Goal: Register for event/course

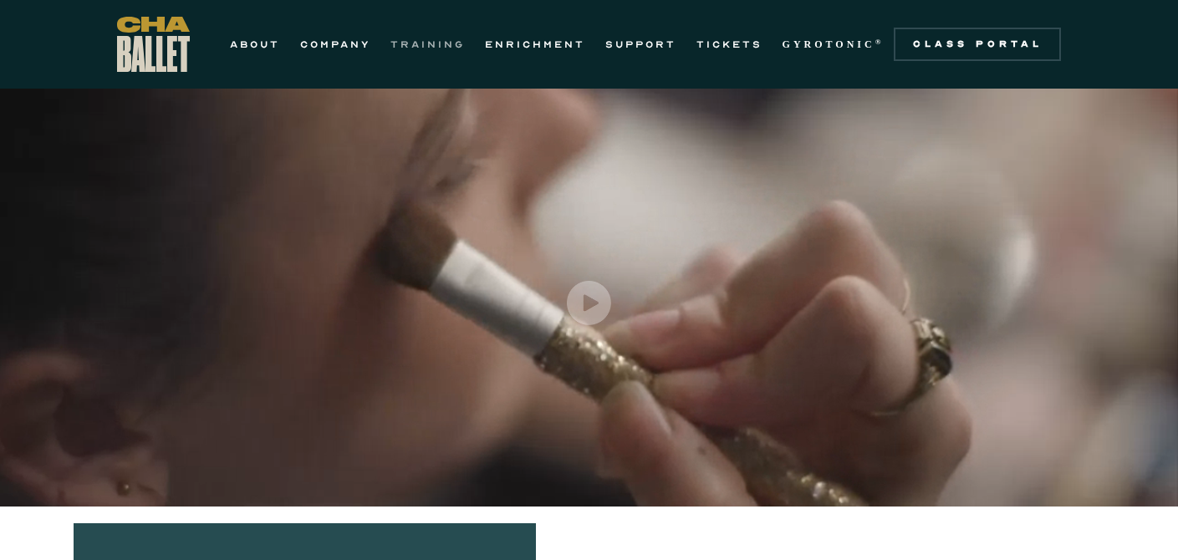
click at [440, 43] on link "TRAINING" at bounding box center [427, 44] width 74 height 20
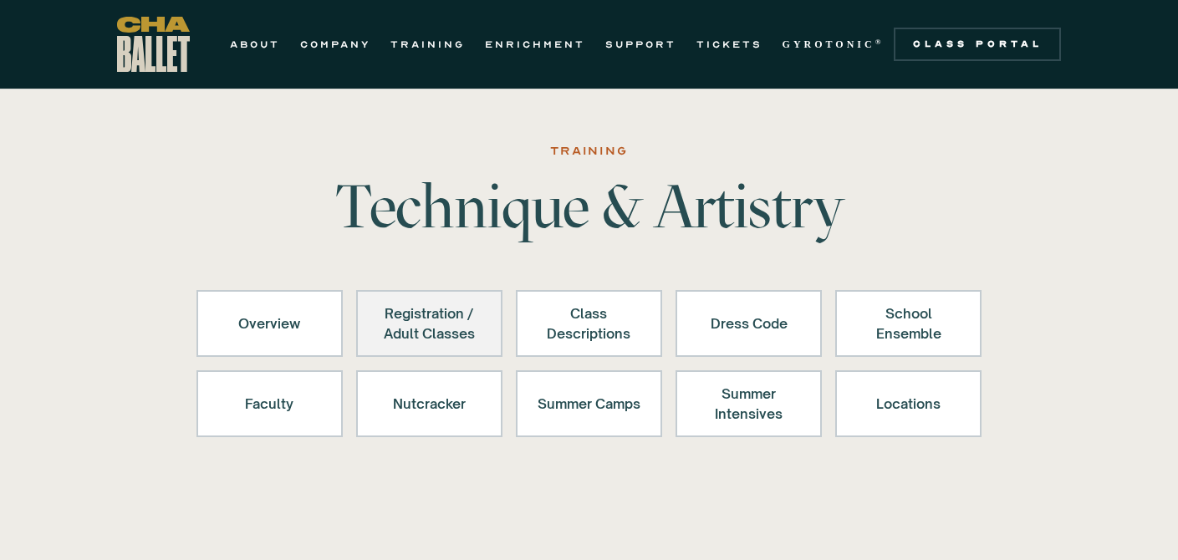
click at [447, 324] on div "Registration / Adult Classes" at bounding box center [429, 323] width 103 height 40
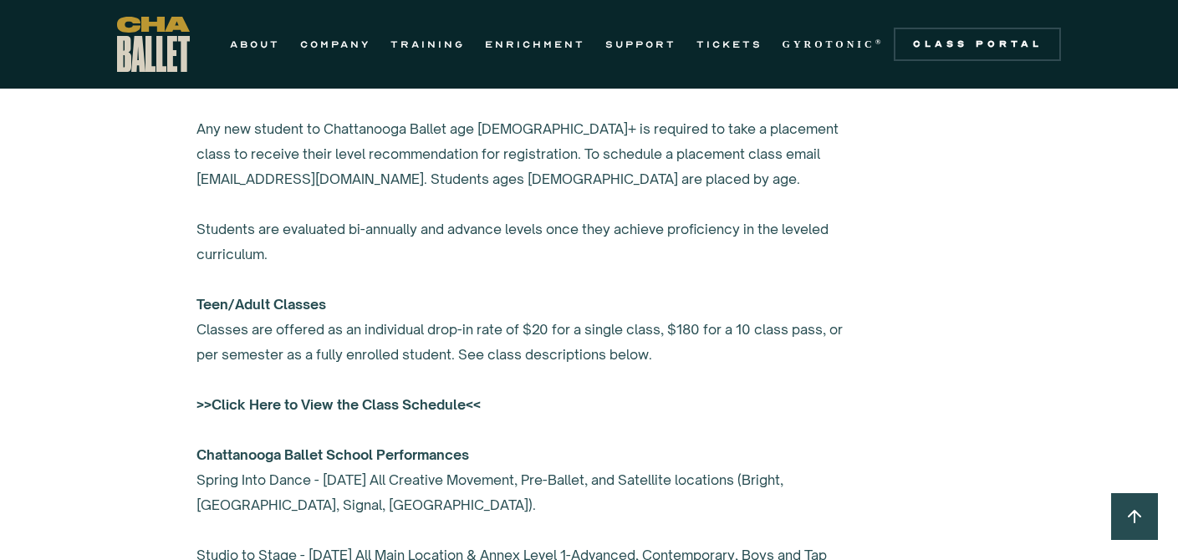
scroll to position [1201, 0]
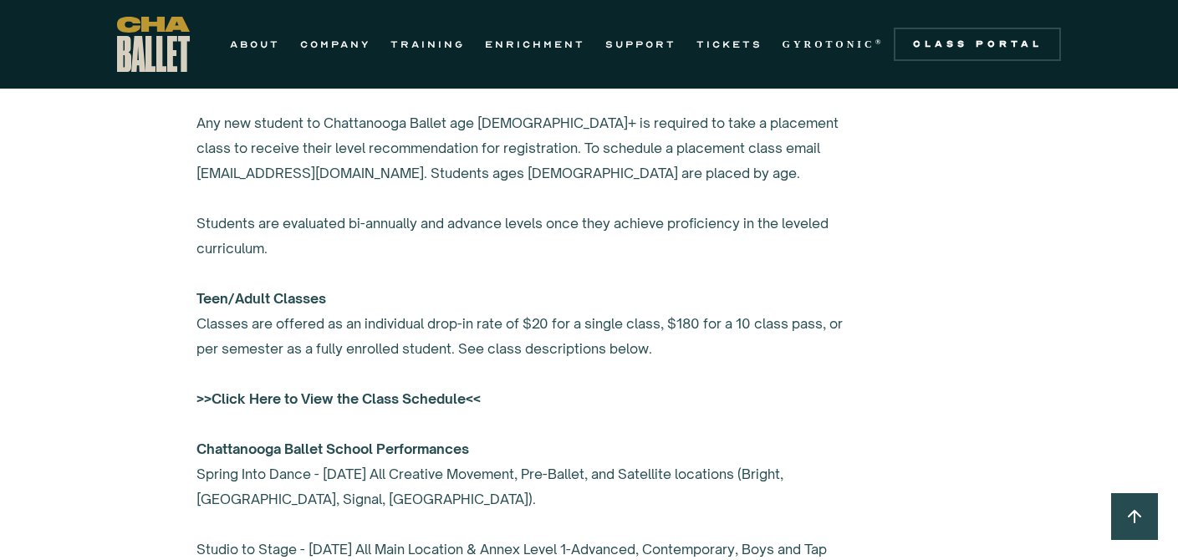
click at [1010, 21] on div "ABOUT COMPANY TRAINING ENRICHMENT SUPPORT TICKETS GYROTONIC ® Information Style…" at bounding box center [589, 44] width 945 height 55
click at [1009, 32] on link "Class Portal" at bounding box center [977, 44] width 167 height 33
